Goal: Navigation & Orientation: Find specific page/section

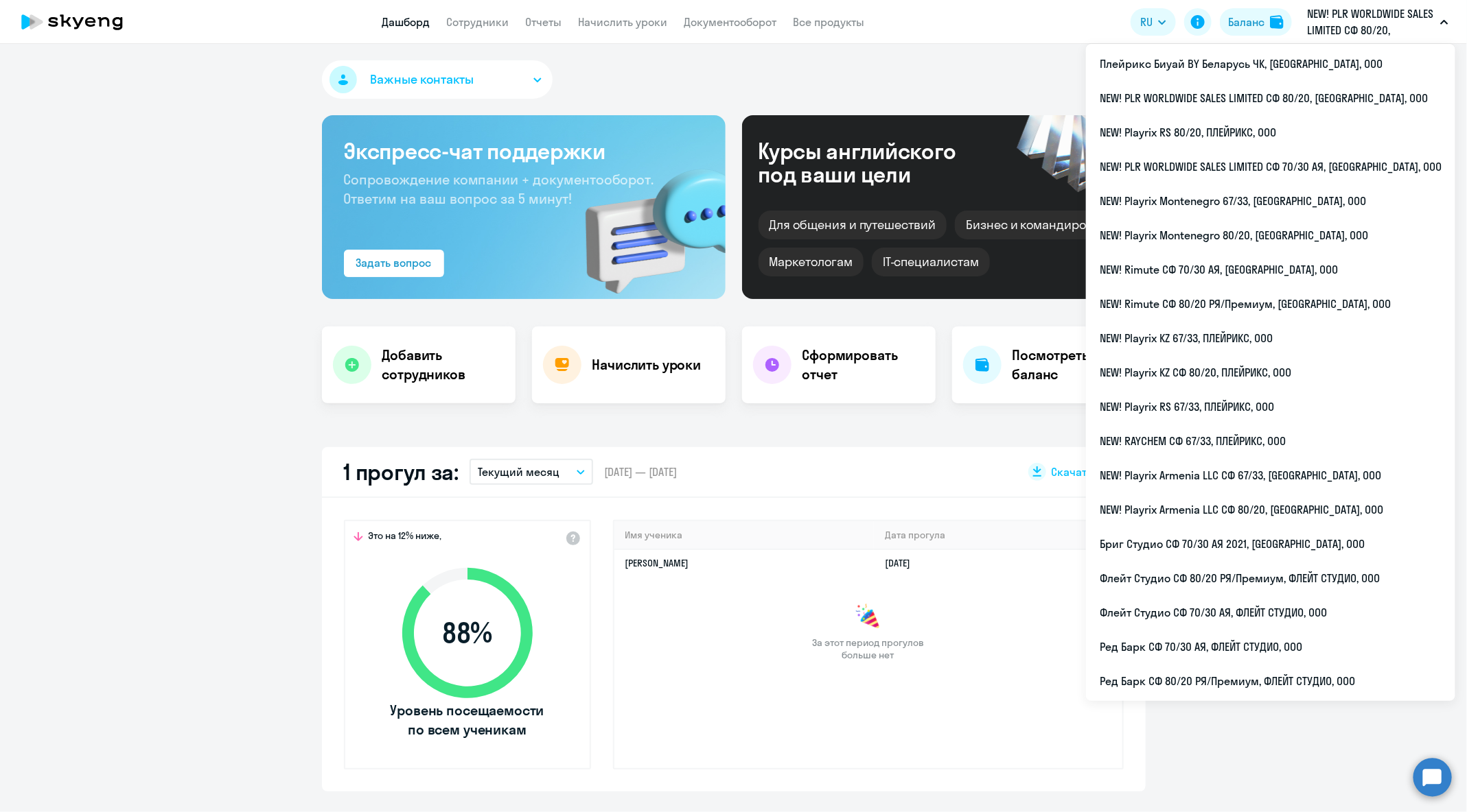
select select "30"
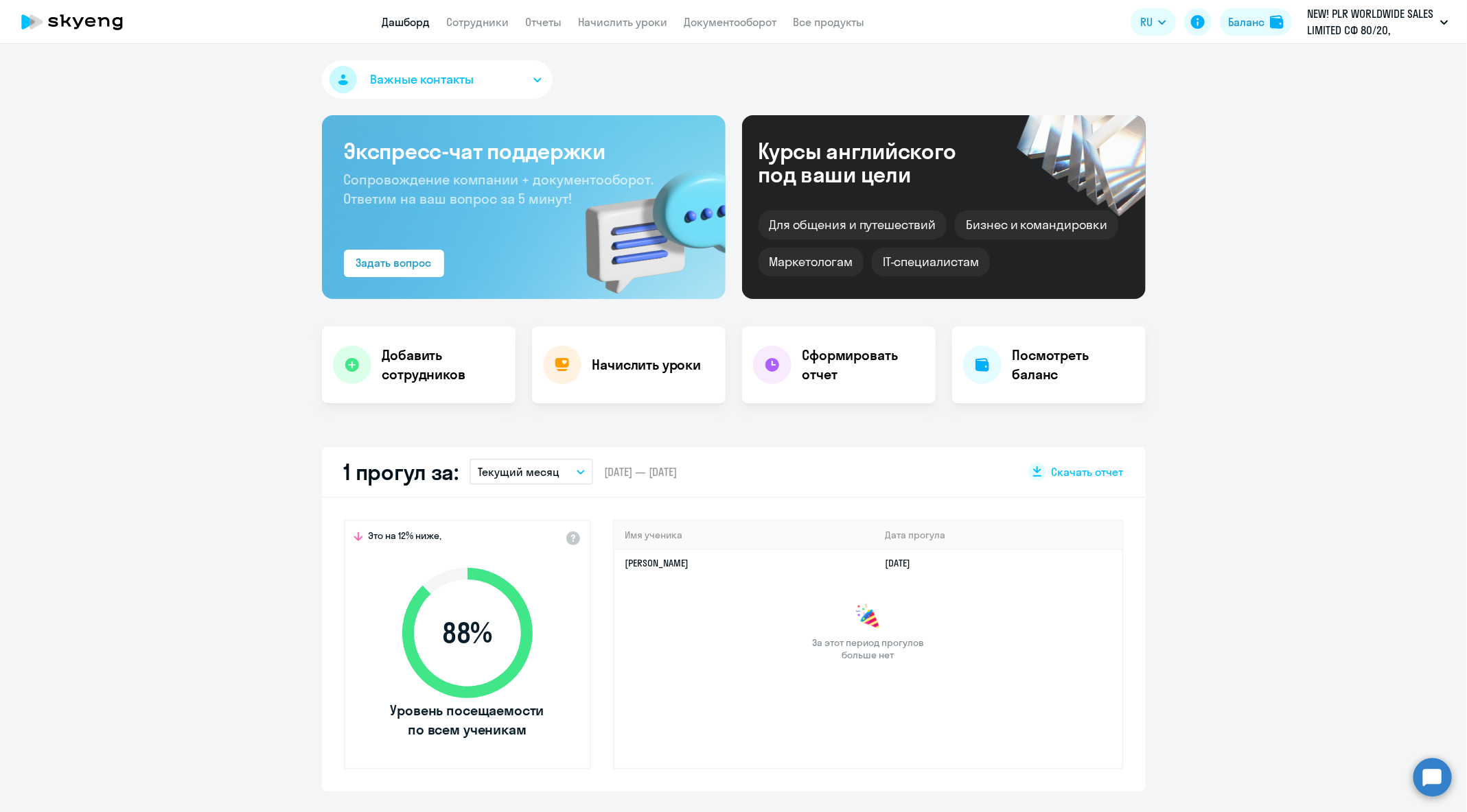
click at [631, 78] on div "Важные контакты" at bounding box center [734, 82] width 824 height 44
click at [488, 35] on app-header "Дашборд Сотрудники Отчеты Начислить уроки Документооборот Все продукты Дашборд …" at bounding box center [733, 22] width 1467 height 44
click at [488, 23] on link "Сотрудники" at bounding box center [478, 22] width 63 height 14
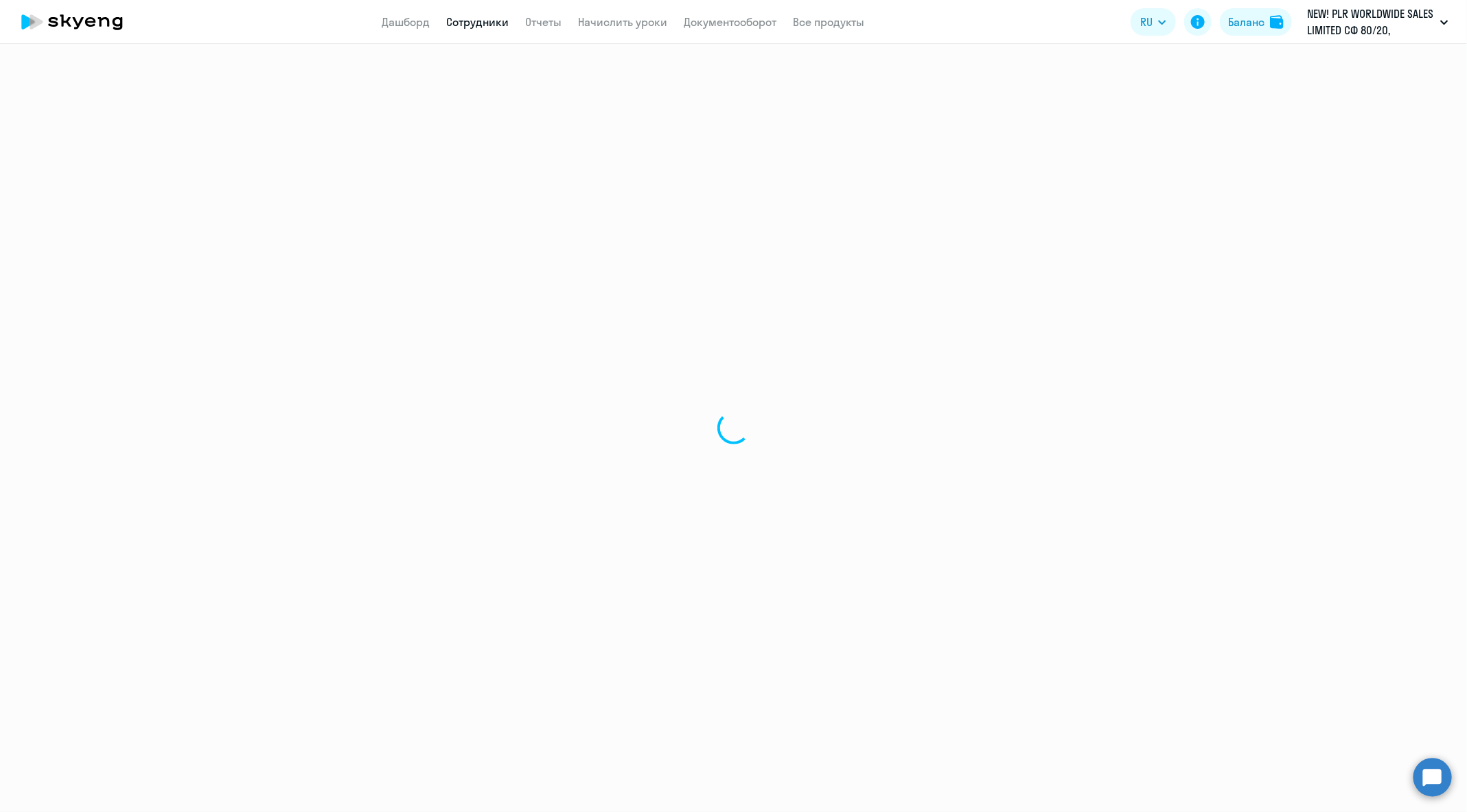
select select "30"
